Goal: Task Accomplishment & Management: Manage account settings

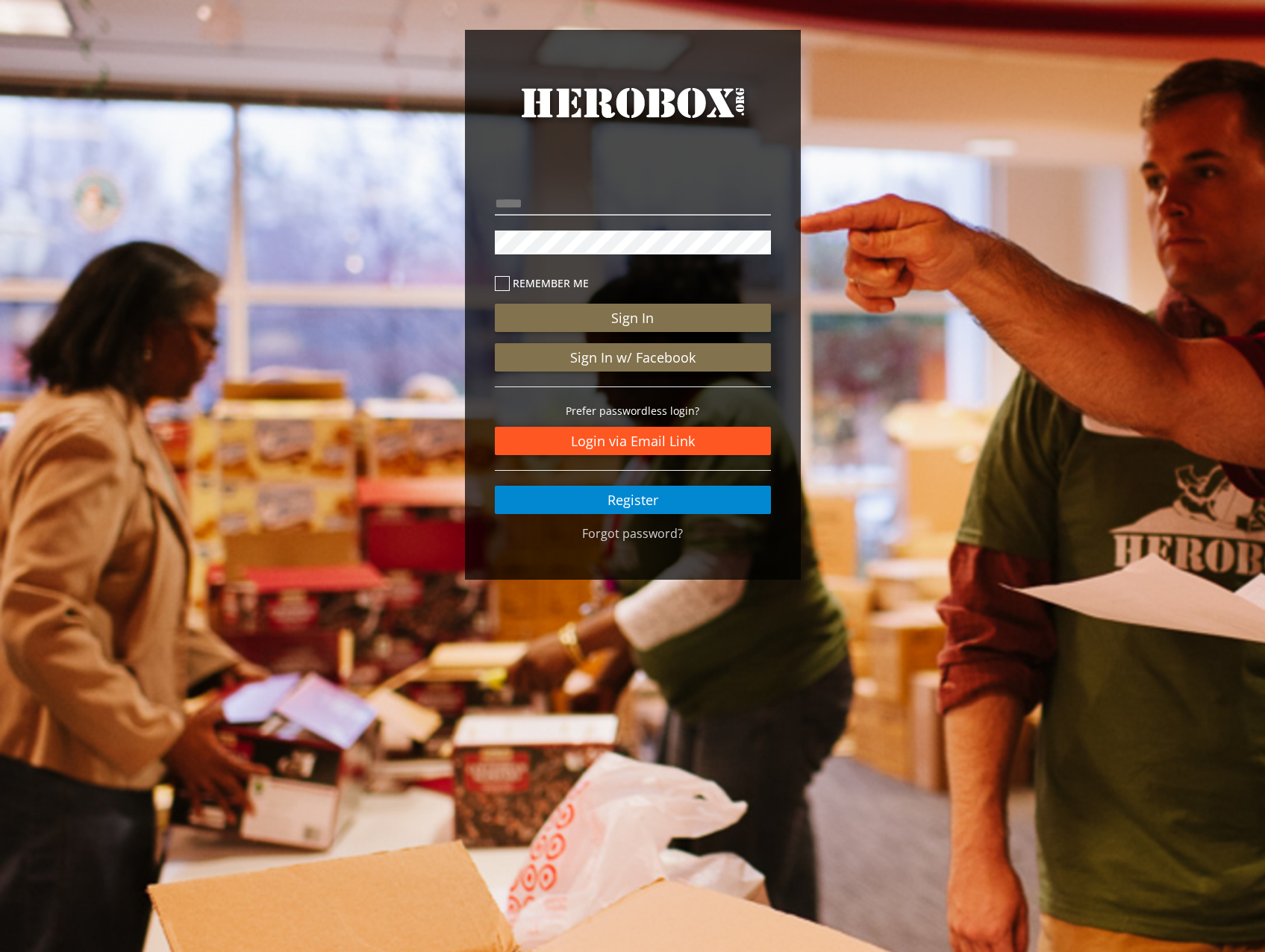
drag, startPoint x: 660, startPoint y: 441, endPoint x: 687, endPoint y: 441, distance: 27.0
click at [661, 441] on link "Login via Email Link" at bounding box center [632, 440] width 276 height 28
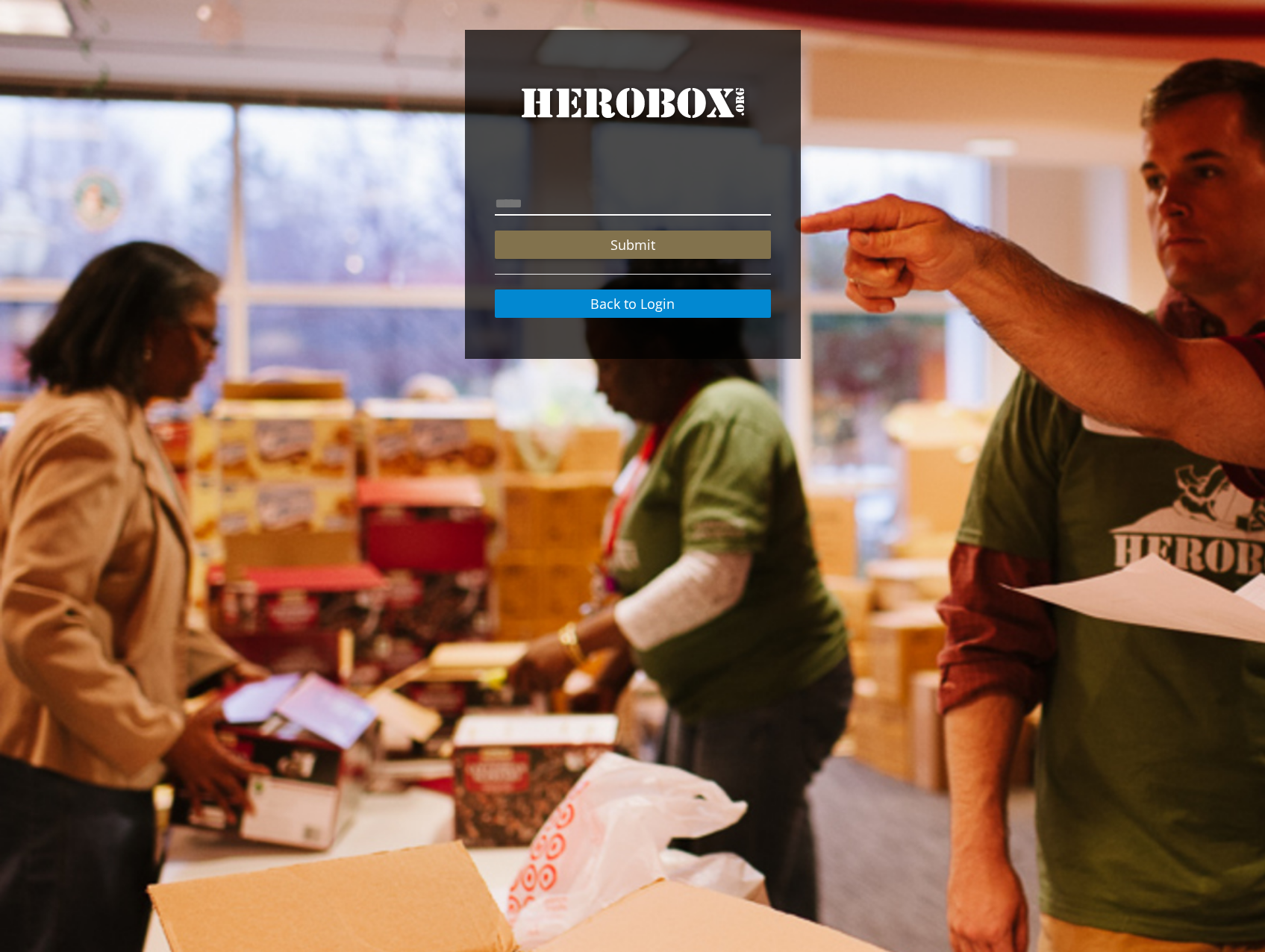
click at [619, 200] on input "email" at bounding box center [632, 204] width 276 height 24
type input "**********"
drag, startPoint x: 663, startPoint y: 241, endPoint x: 757, endPoint y: 254, distance: 94.9
click at [664, 241] on button "Submit" at bounding box center [632, 244] width 276 height 28
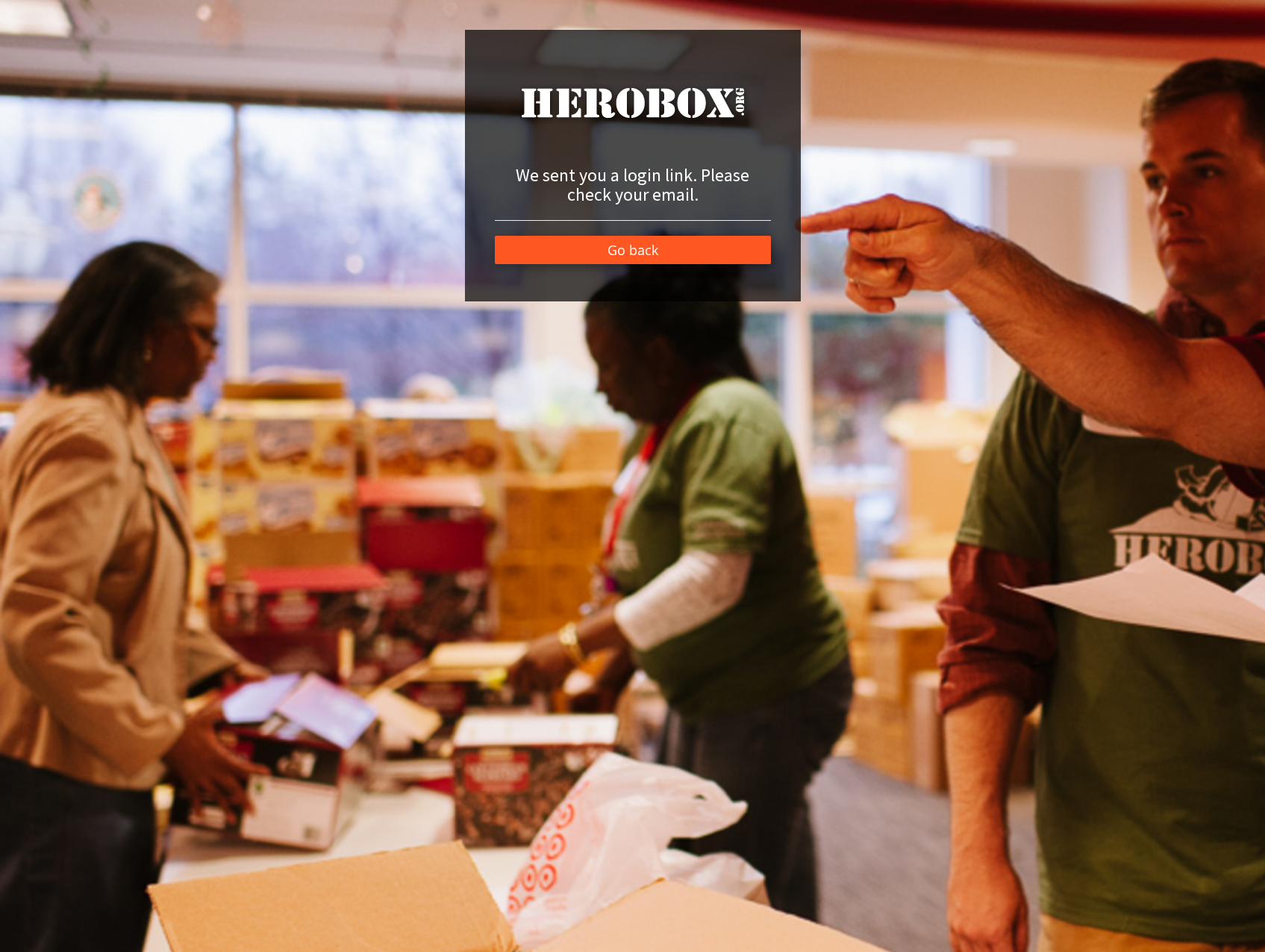
click at [667, 252] on link "Go back" at bounding box center [632, 249] width 276 height 28
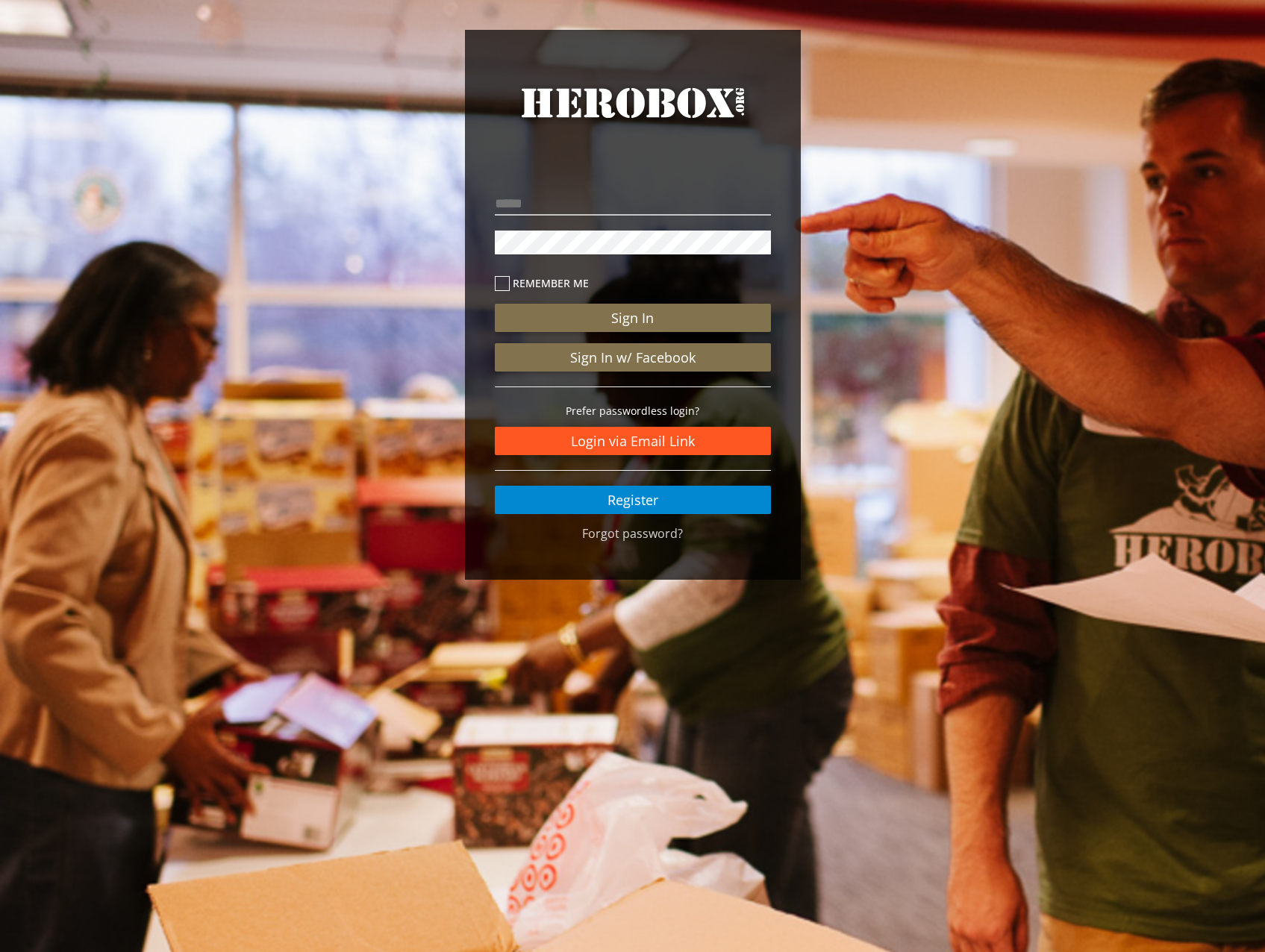
click at [644, 442] on link "Login via Email Link" at bounding box center [632, 440] width 276 height 28
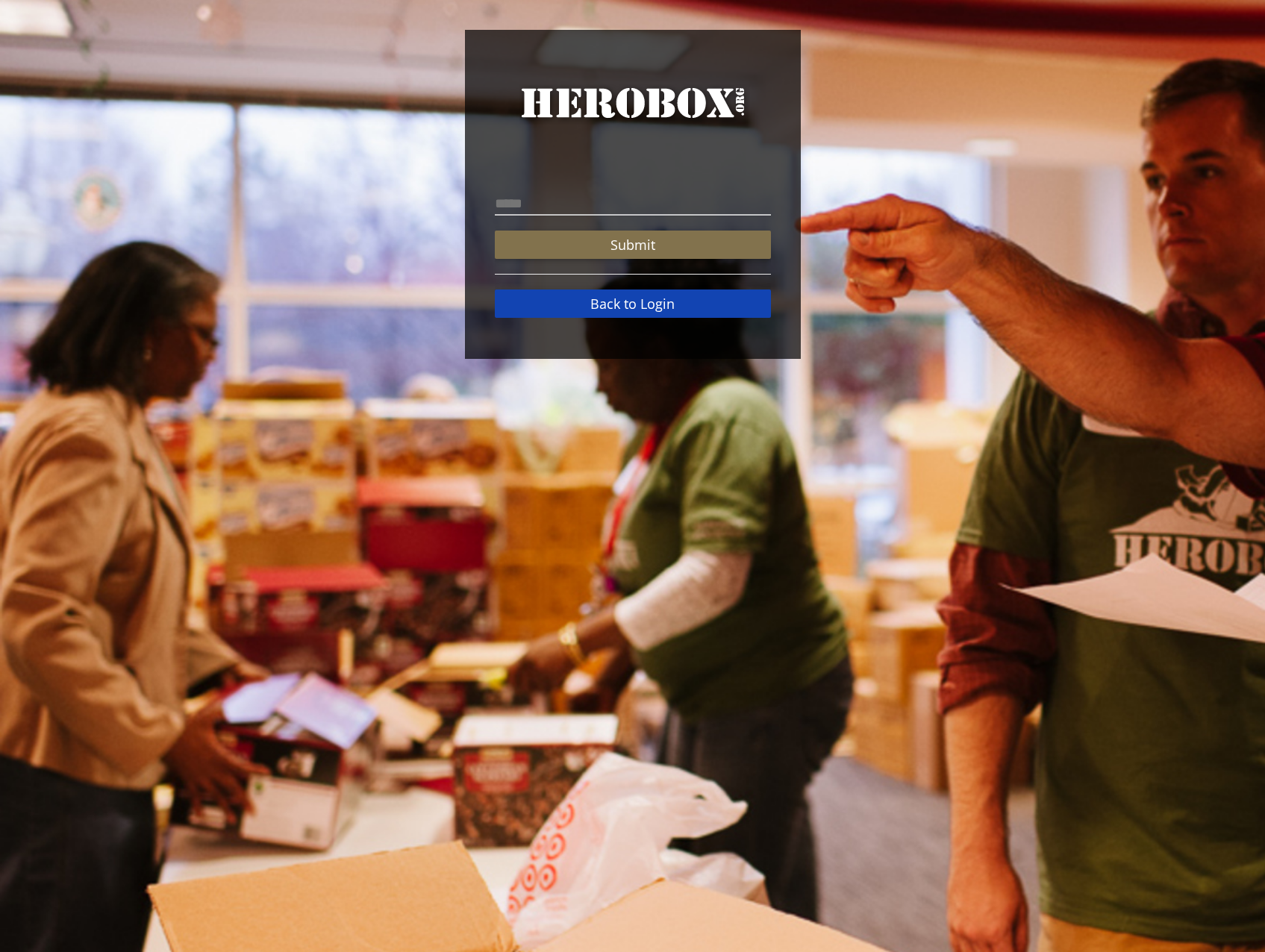
click at [702, 305] on link "Back to Login" at bounding box center [632, 303] width 276 height 28
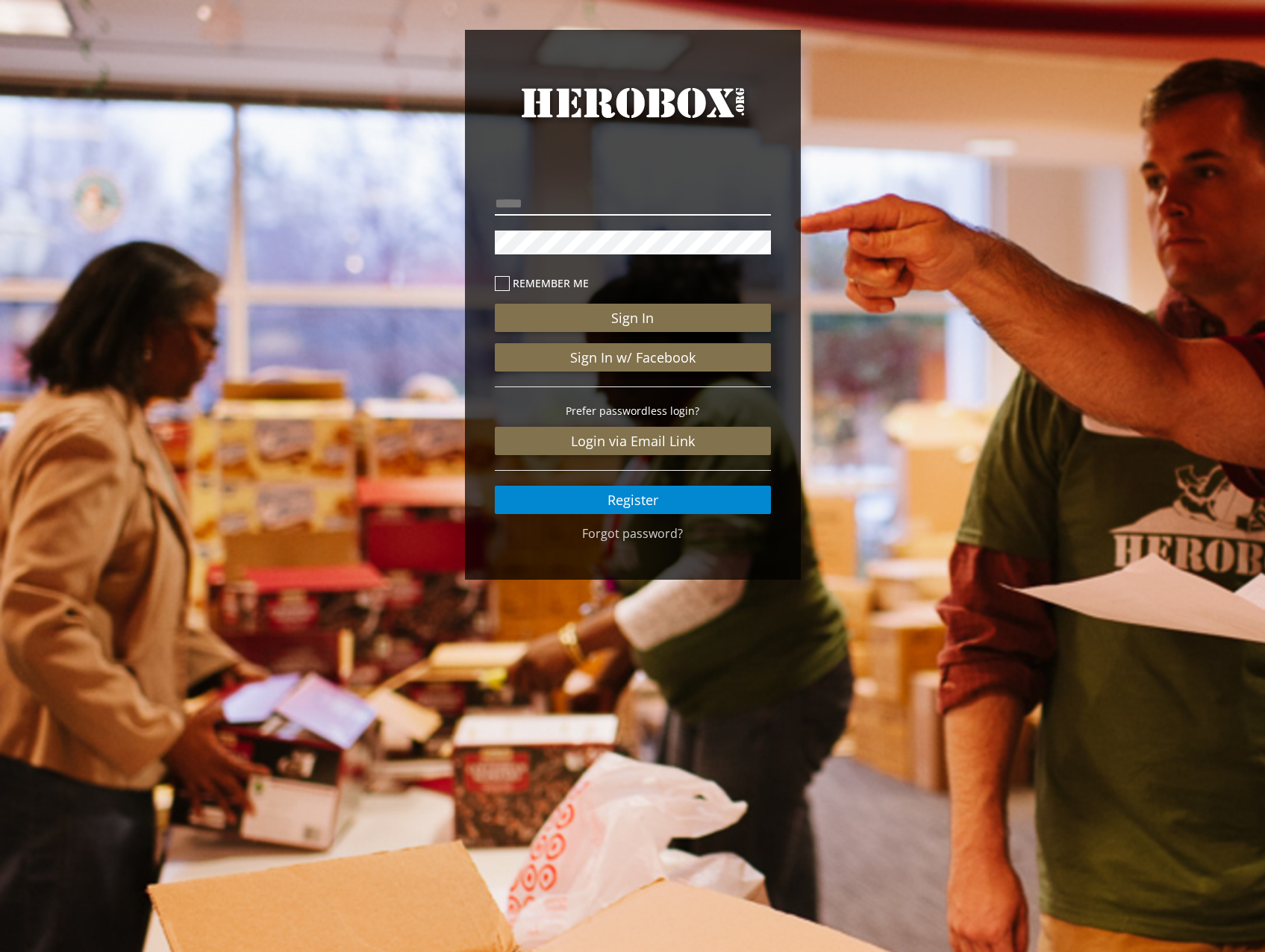
click at [567, 197] on input "email" at bounding box center [632, 204] width 276 height 24
type input "**********"
click at [495, 303] on button "Sign In" at bounding box center [632, 317] width 276 height 28
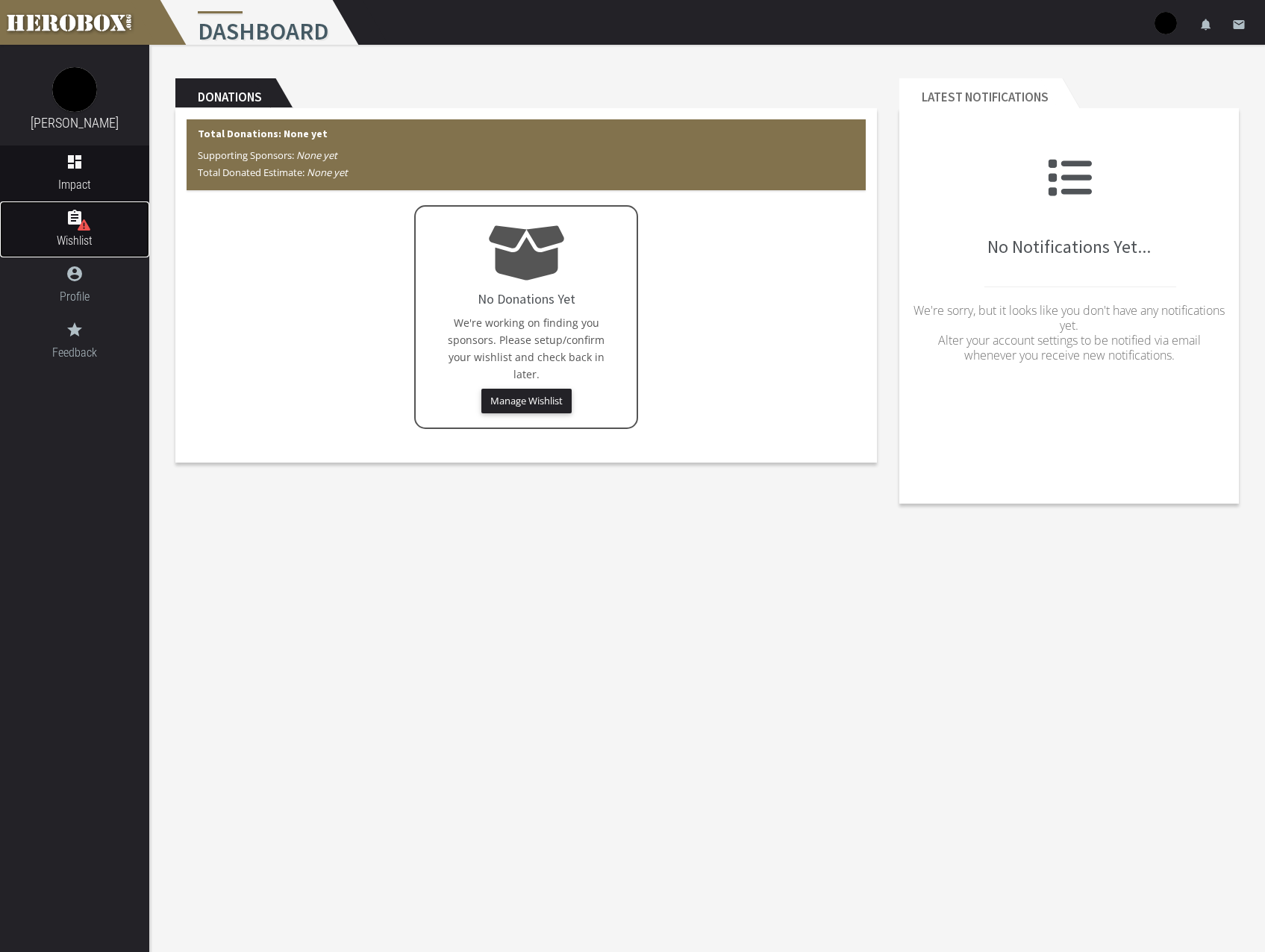
click at [85, 227] on icon at bounding box center [84, 225] width 13 height 13
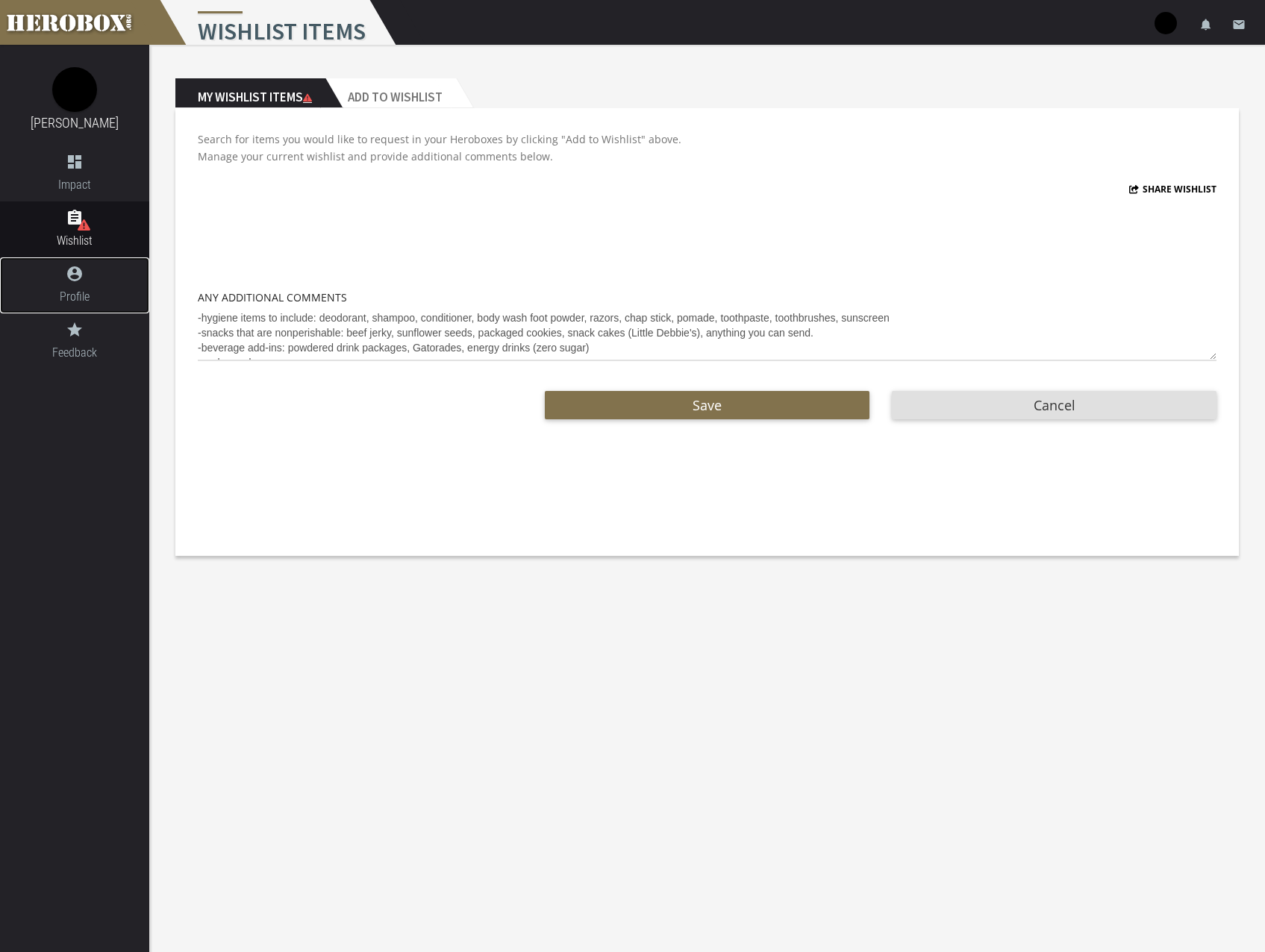
drag, startPoint x: 72, startPoint y: 288, endPoint x: 74, endPoint y: 245, distance: 43.0
click at [73, 287] on link "account_circle Profile" at bounding box center [74, 285] width 149 height 56
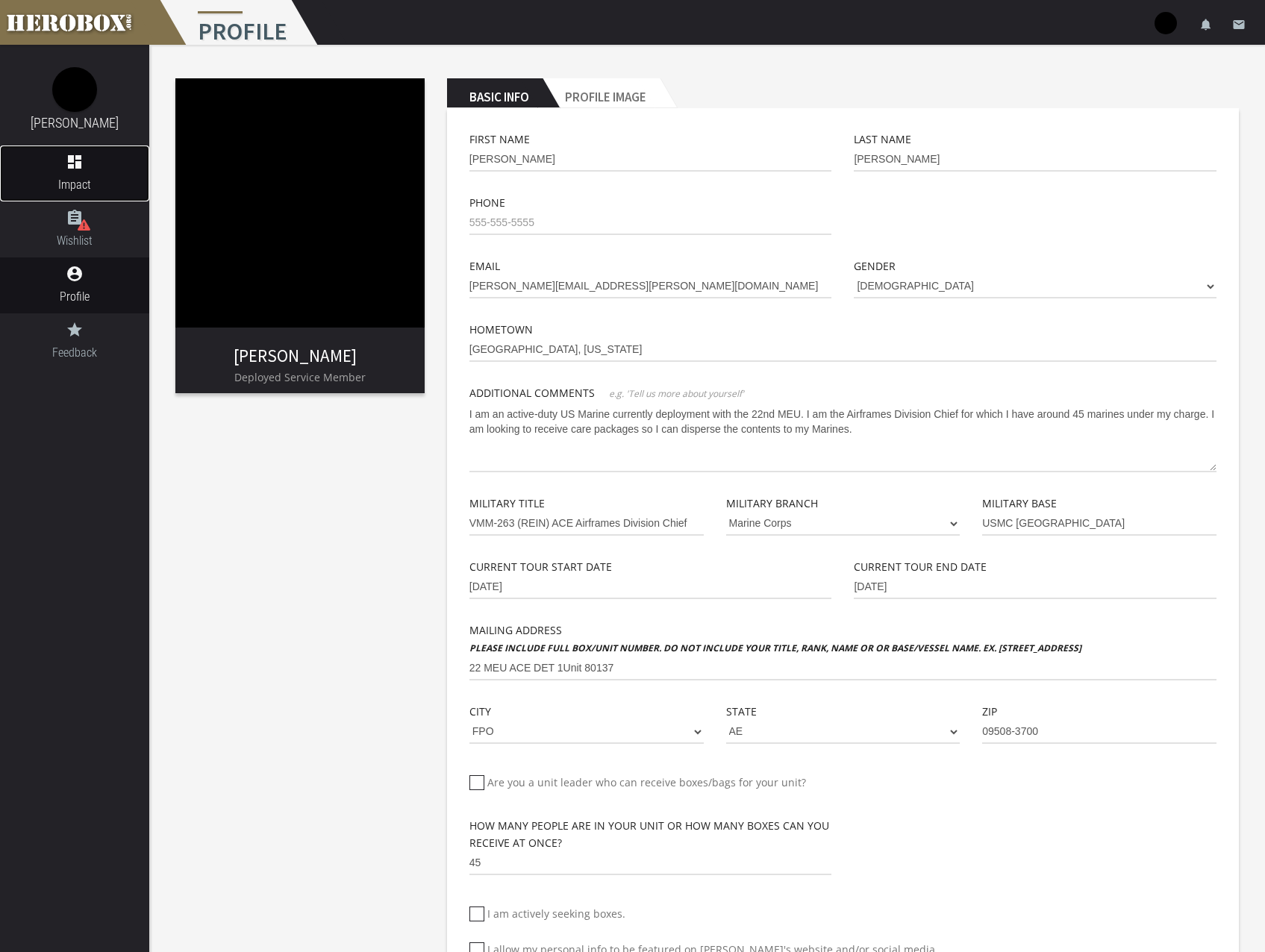
click at [77, 175] on link "dashboard Impact" at bounding box center [74, 173] width 149 height 56
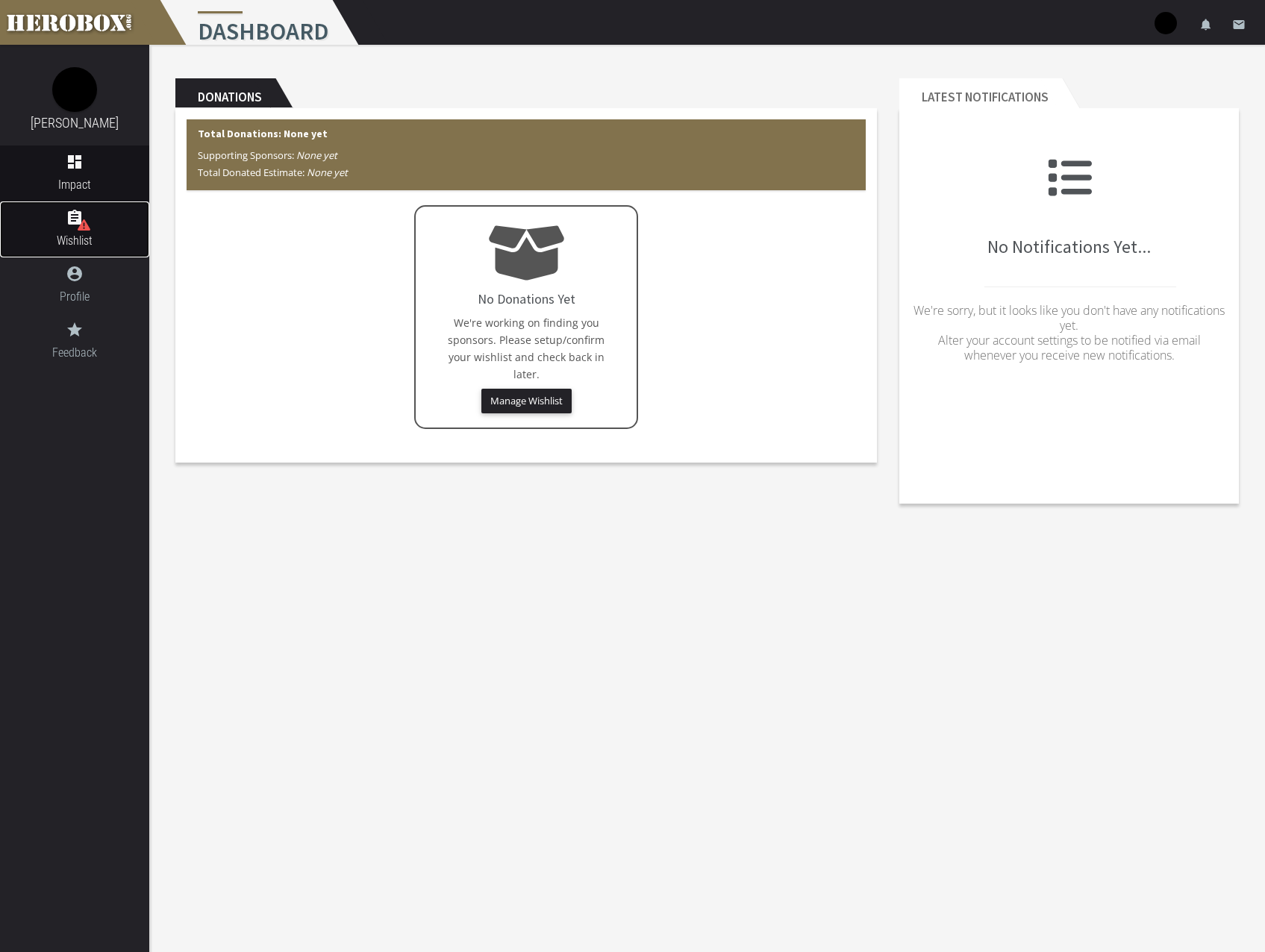
click at [73, 215] on icon "assignment" at bounding box center [74, 217] width 149 height 17
